Goal: Task Accomplishment & Management: Manage account settings

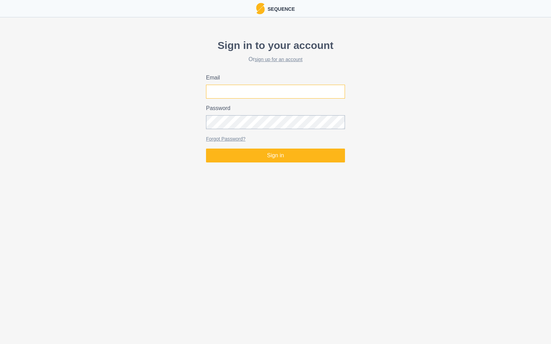
click at [233, 94] on input "Email" at bounding box center [275, 92] width 139 height 14
type input "[PERSON_NAME][EMAIL_ADDRESS][PERSON_NAME][DOMAIN_NAME]"
click at [206, 149] on button "Sign in" at bounding box center [275, 156] width 139 height 14
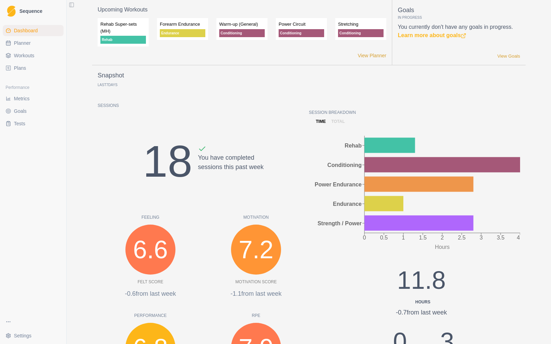
click at [23, 43] on span "Planner" at bounding box center [22, 43] width 17 height 7
select select "month"
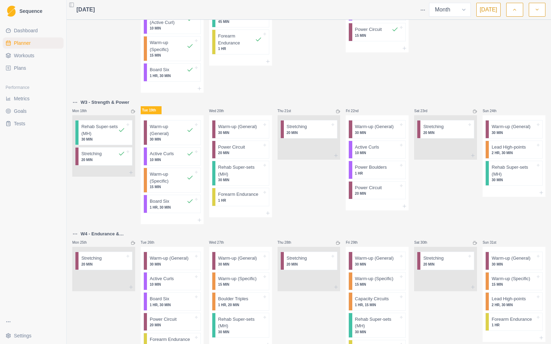
scroll to position [325, 0]
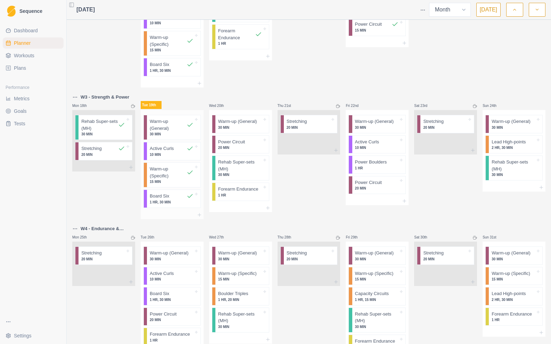
click at [172, 199] on div "Board Six 1 HR, 30 MIN" at bounding box center [172, 199] width 44 height 12
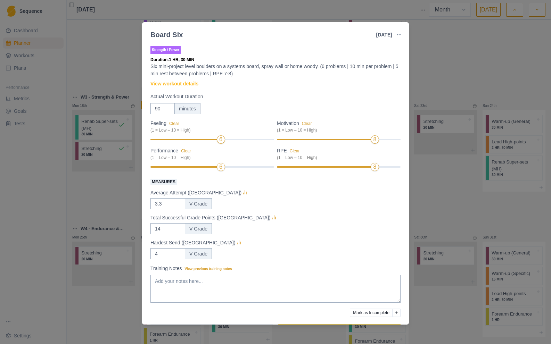
scroll to position [23, 0]
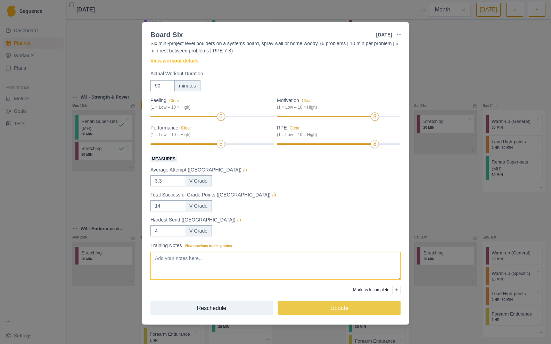
click at [208, 259] on textarea "Training Notes View previous training notes" at bounding box center [275, 266] width 250 height 28
click at [179, 267] on textarea "Did not feel great going into this session - still carrying some finger fatigue…" at bounding box center [275, 266] width 250 height 28
click at [291, 264] on textarea "Did not feel great going into this session - still carrying some finger fatigue…" at bounding box center [275, 266] width 250 height 28
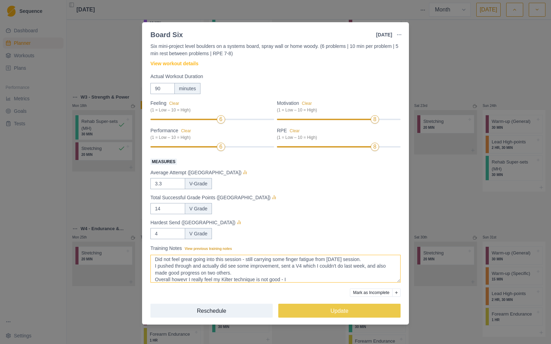
scroll to position [5, 0]
click at [186, 276] on textarea "Did not feel great going into this session - still carrying some finger fatigue…" at bounding box center [275, 269] width 250 height 28
click at [298, 275] on textarea "Did not feel great going into this session - still carrying some finger fatigue…" at bounding box center [275, 269] width 250 height 28
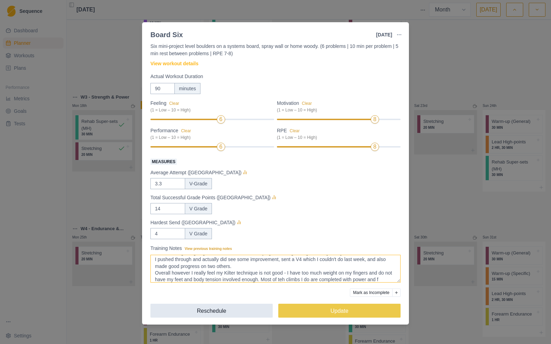
scroll to position [15, 0]
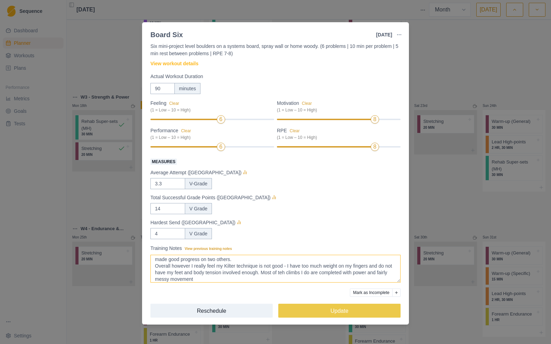
click at [295, 272] on textarea "Did not feel great going into this session - still carrying some finger fatigue…" at bounding box center [275, 269] width 250 height 28
click at [209, 279] on textarea "Did not feel great going into this session - still carrying some finger fatigue…" at bounding box center [275, 269] width 250 height 28
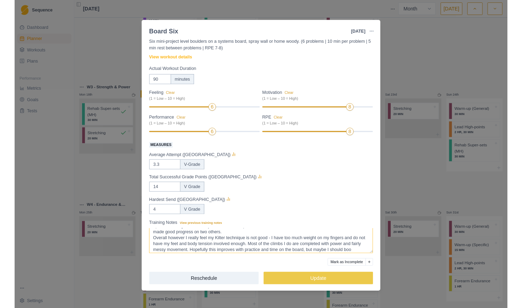
scroll to position [22, 0]
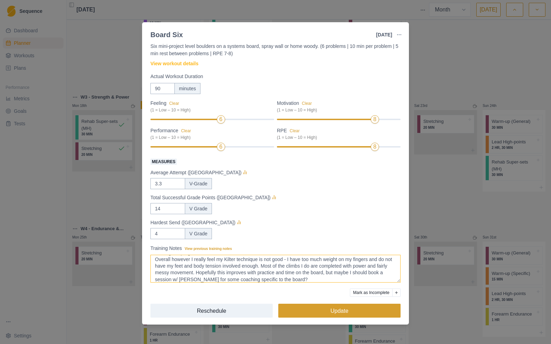
type textarea "Did not feel great going into this session - still carrying some finger fatigue…"
click at [346, 312] on button "Update" at bounding box center [339, 311] width 122 height 14
